Goal: Task Accomplishment & Management: Use online tool/utility

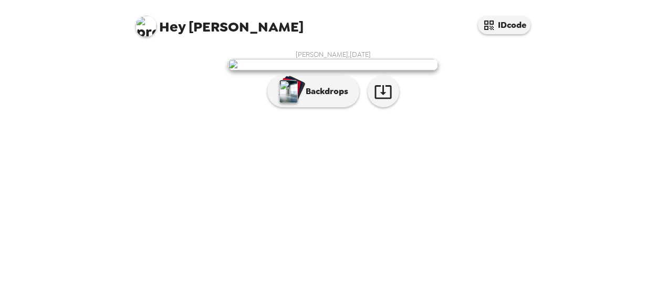
scroll to position [43, 0]
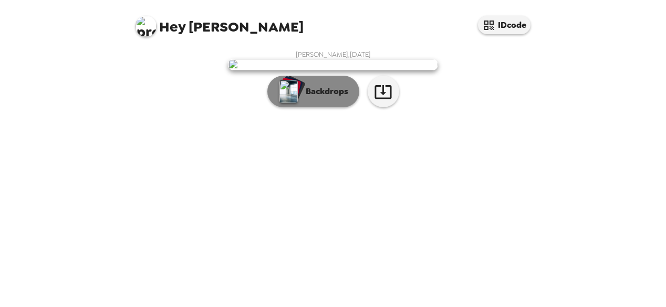
click at [308, 107] on button "Backdrops" at bounding box center [313, 92] width 92 height 32
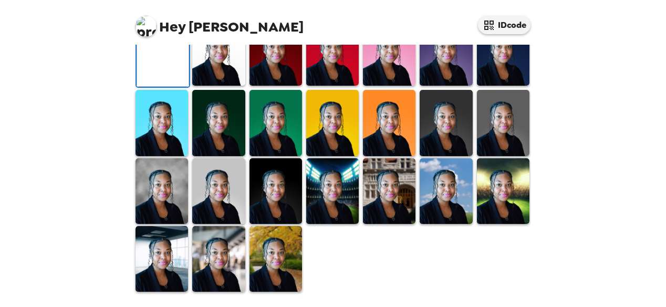
scroll to position [143, 0]
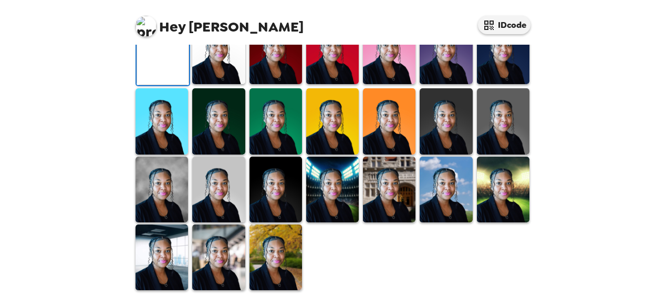
click at [222, 84] on img at bounding box center [218, 51] width 53 height 66
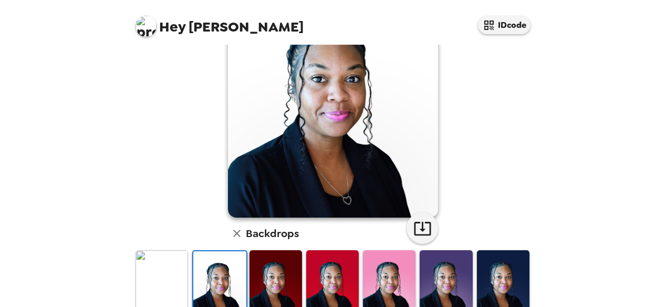
scroll to position [91, 0]
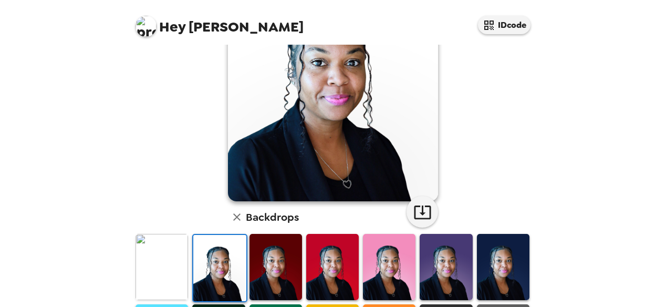
click at [280, 267] on img at bounding box center [275, 267] width 53 height 66
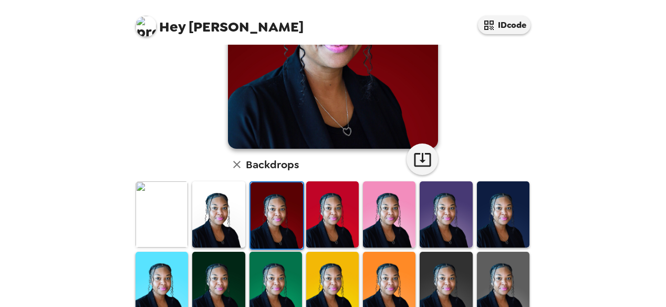
click at [335, 224] on img at bounding box center [332, 214] width 53 height 66
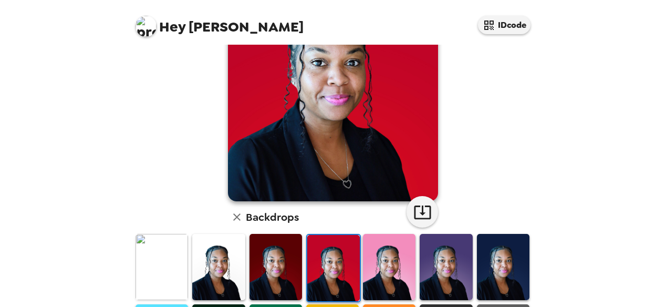
click at [382, 257] on img at bounding box center [389, 267] width 53 height 66
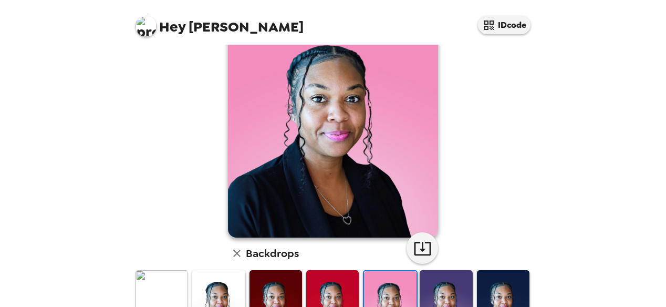
scroll to position [105, 0]
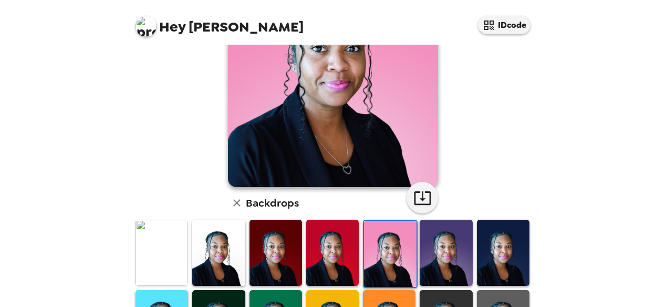
click at [434, 253] on img at bounding box center [445, 252] width 53 height 66
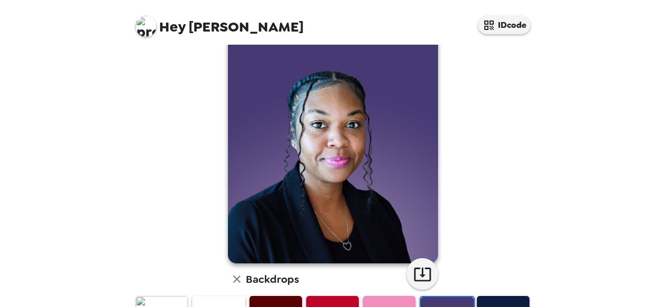
scroll to position [53, 0]
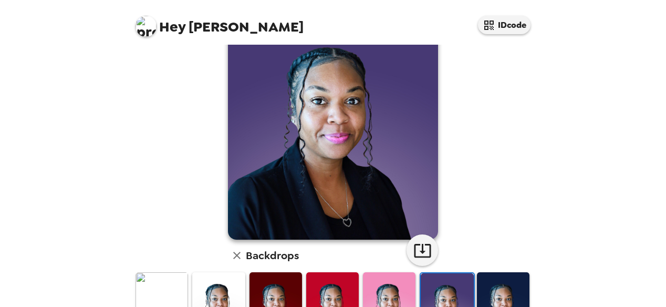
click at [496, 286] on img at bounding box center [503, 305] width 53 height 66
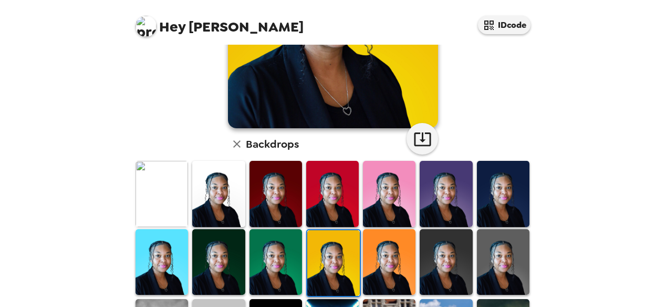
scroll to position [210, 0]
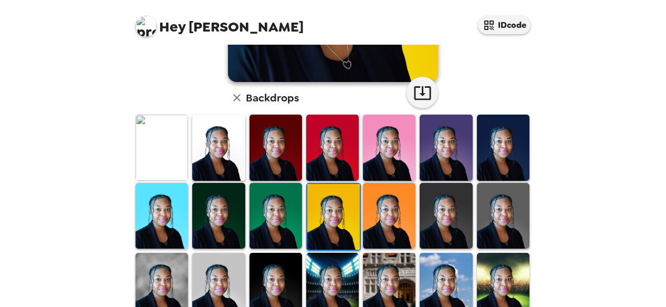
click at [377, 196] on img at bounding box center [389, 216] width 53 height 66
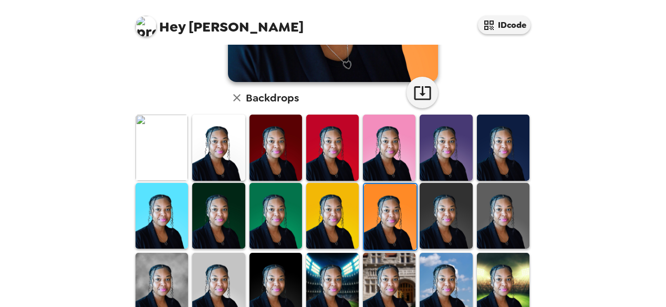
click at [433, 206] on img at bounding box center [445, 216] width 53 height 66
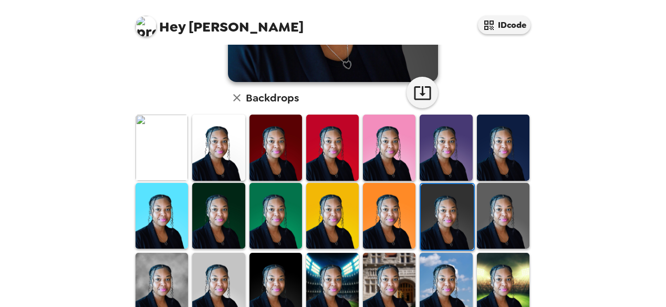
click at [488, 218] on img at bounding box center [503, 216] width 53 height 66
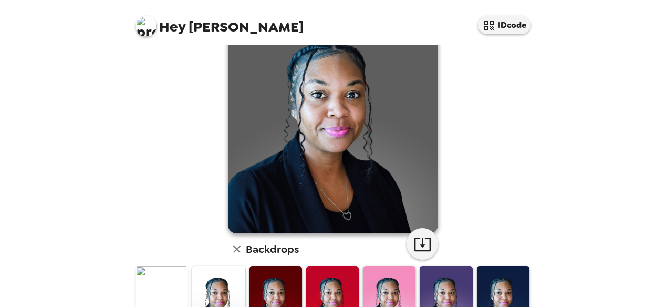
scroll to position [0, 0]
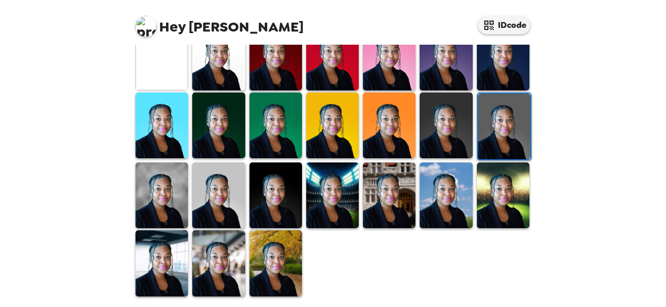
click at [160, 195] on img at bounding box center [161, 195] width 53 height 66
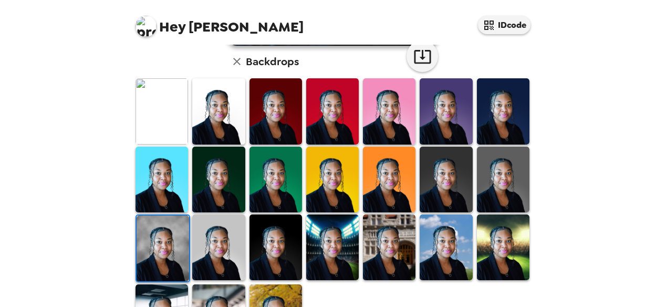
scroll to position [263, 0]
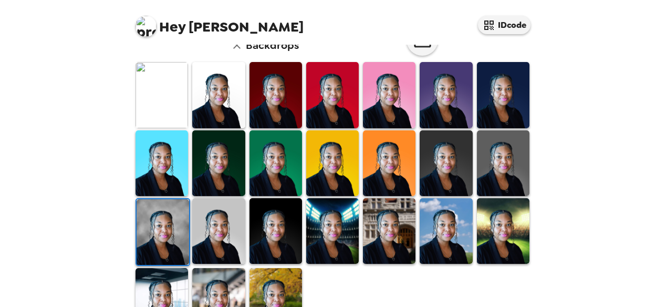
click at [218, 230] on img at bounding box center [218, 231] width 53 height 66
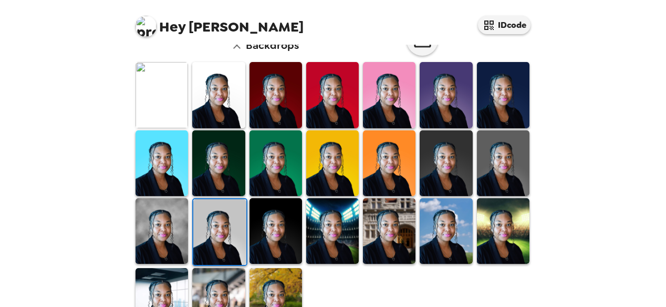
click at [281, 242] on img at bounding box center [275, 231] width 53 height 66
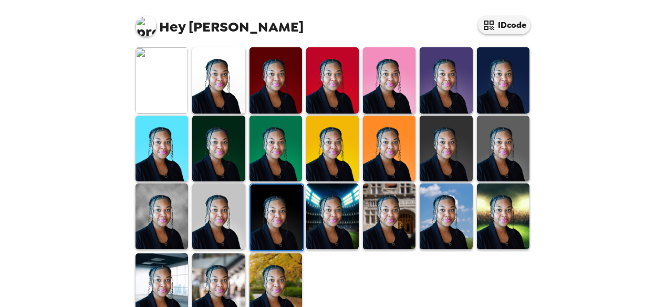
scroll to position [300, 0]
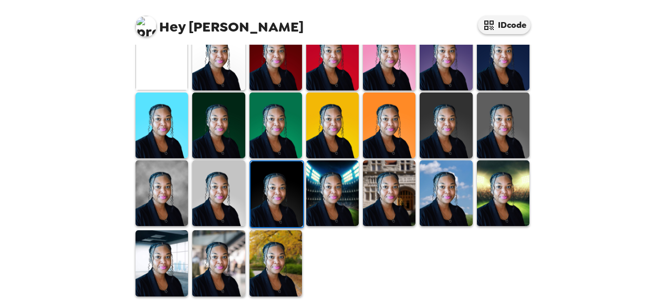
click at [330, 171] on img at bounding box center [332, 193] width 53 height 66
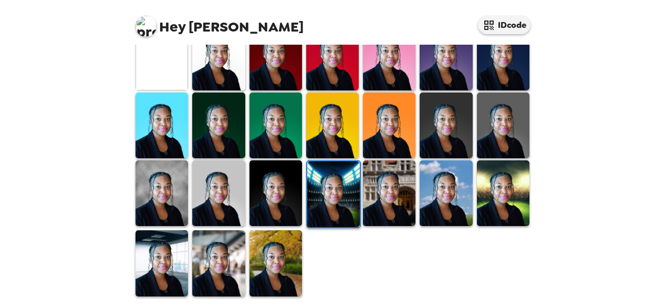
click at [389, 182] on img at bounding box center [389, 193] width 53 height 66
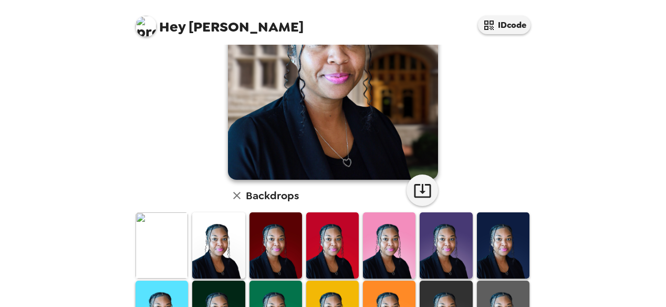
scroll to position [38, 0]
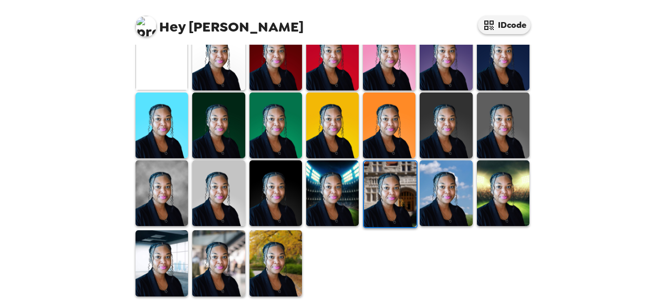
click at [442, 184] on img at bounding box center [445, 193] width 53 height 66
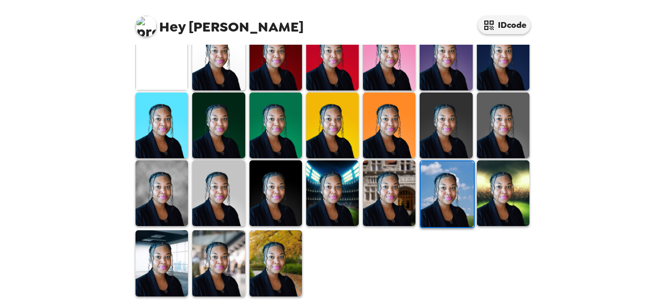
click at [481, 194] on img at bounding box center [503, 193] width 53 height 66
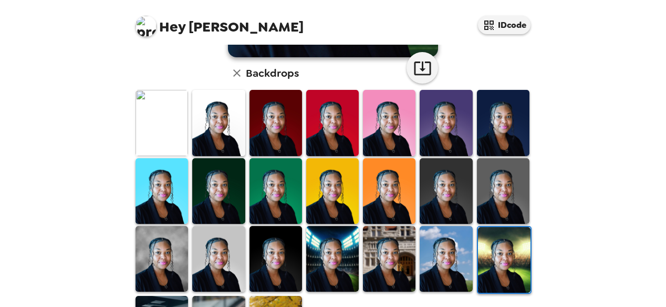
scroll to position [300, 0]
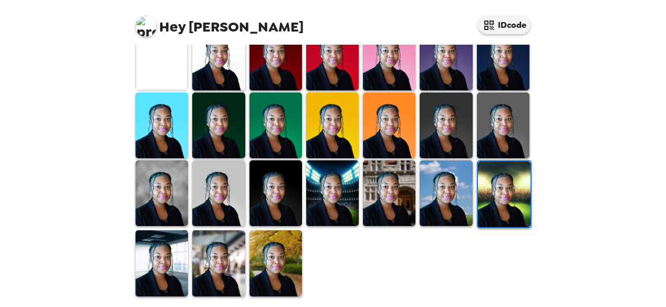
click at [159, 252] on img at bounding box center [161, 263] width 53 height 66
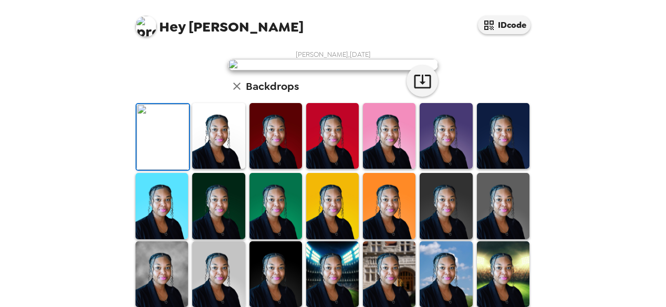
scroll to position [248, 0]
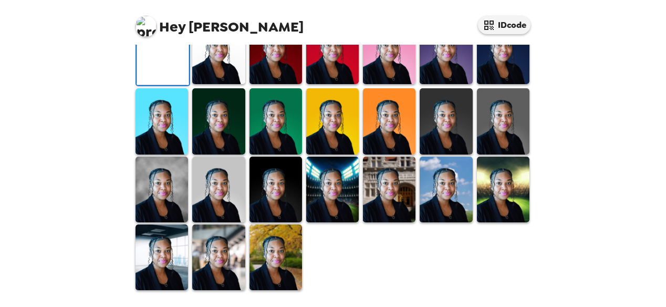
click at [334, 222] on img at bounding box center [332, 189] width 53 height 66
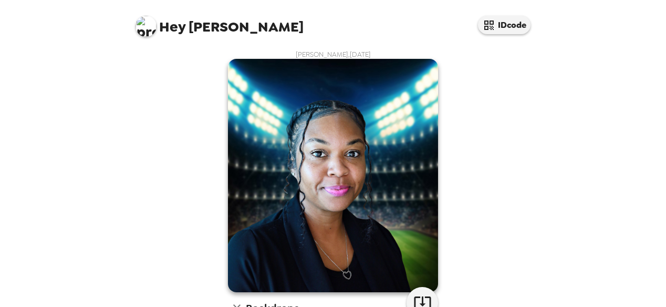
scroll to position [53, 0]
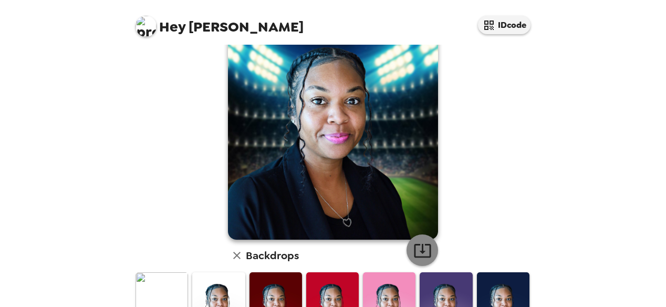
click at [424, 254] on icon "button" at bounding box center [422, 250] width 18 height 18
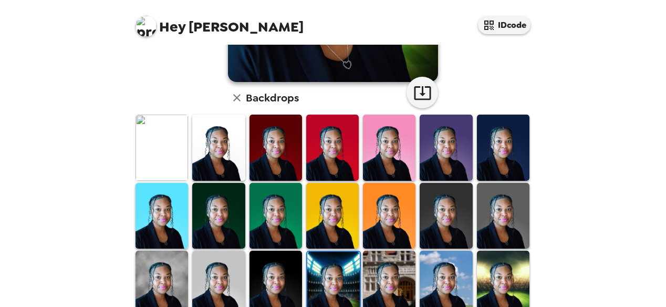
scroll to position [300, 0]
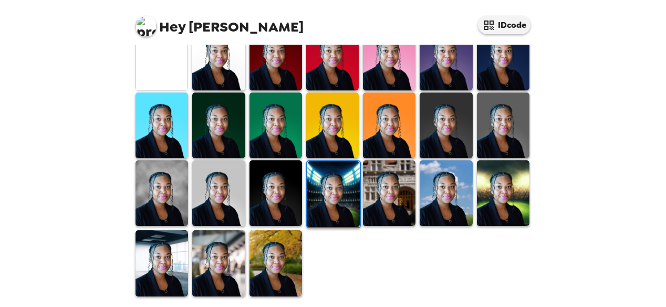
click at [499, 186] on img at bounding box center [503, 193] width 53 height 66
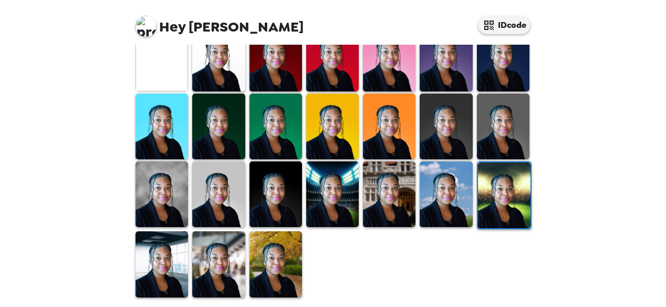
click at [501, 186] on img at bounding box center [504, 195] width 53 height 66
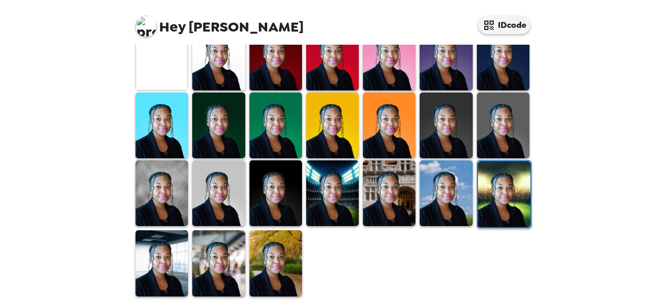
click at [501, 186] on img at bounding box center [504, 194] width 53 height 66
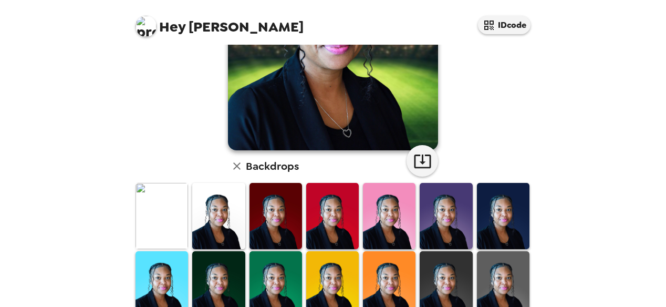
scroll to position [38, 0]
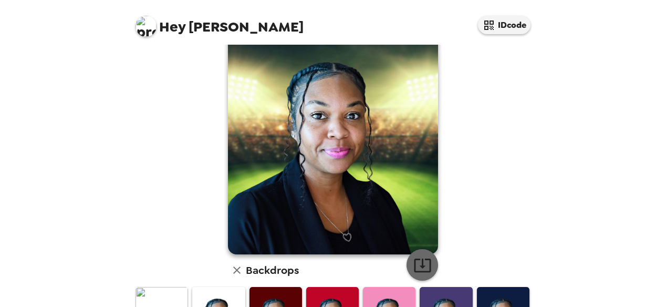
click at [419, 265] on icon "button" at bounding box center [422, 265] width 18 height 18
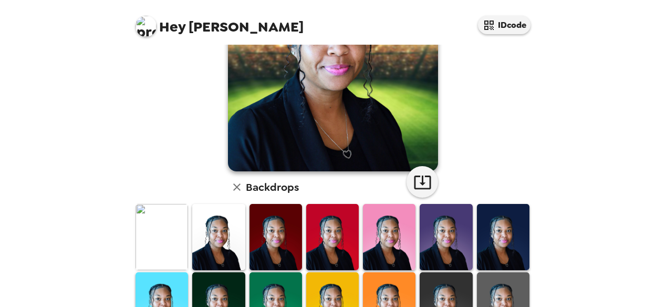
scroll to position [158, 0]
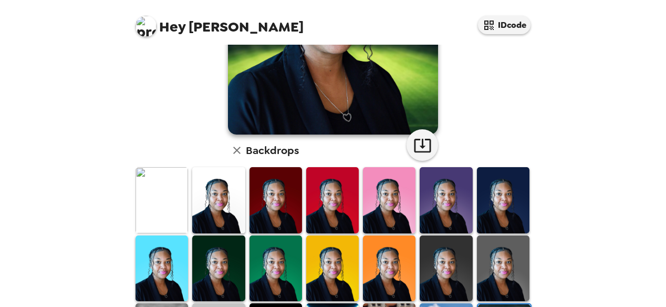
click at [167, 192] on img at bounding box center [161, 200] width 53 height 66
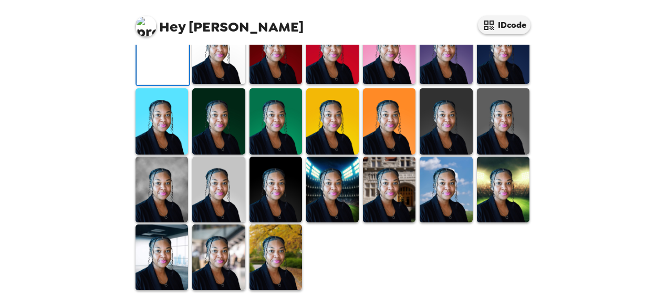
click at [167, 85] on img at bounding box center [163, 52] width 53 height 66
click at [165, 85] on img at bounding box center [163, 52] width 53 height 66
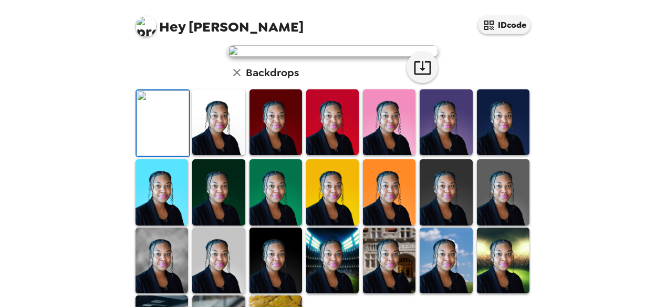
scroll to position [0, 0]
